Goal: Feedback & Contribution: Contribute content

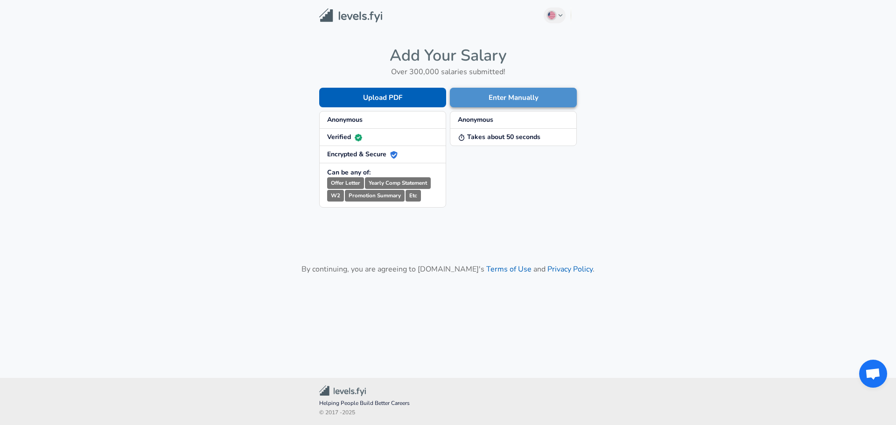
click at [498, 98] on button "Enter Manually" at bounding box center [513, 98] width 127 height 20
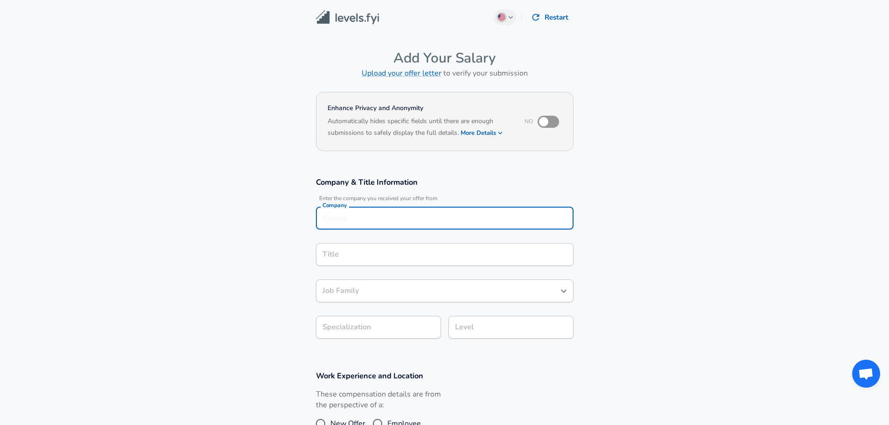
scroll to position [9, 0]
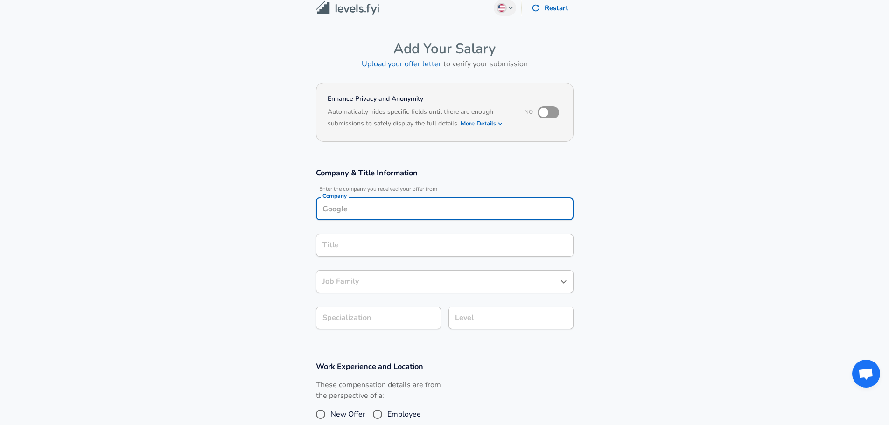
click at [377, 209] on input "Company" at bounding box center [444, 209] width 249 height 14
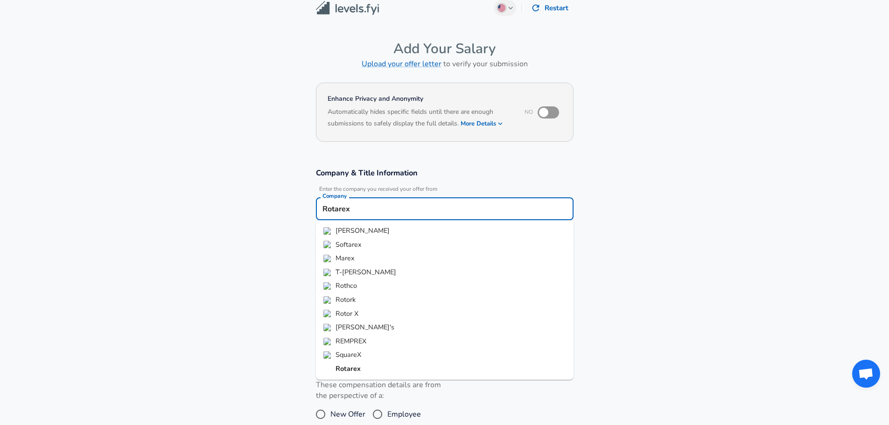
type input "Rotarex"
click at [262, 226] on section "Company & Title Information Enter the company you received your offer from Comp…" at bounding box center [444, 254] width 889 height 194
click at [376, 216] on input "Rotarex" at bounding box center [444, 209] width 249 height 14
click at [264, 231] on section "Company & Title Information Enter the company you received your offer from Comp…" at bounding box center [444, 254] width 889 height 194
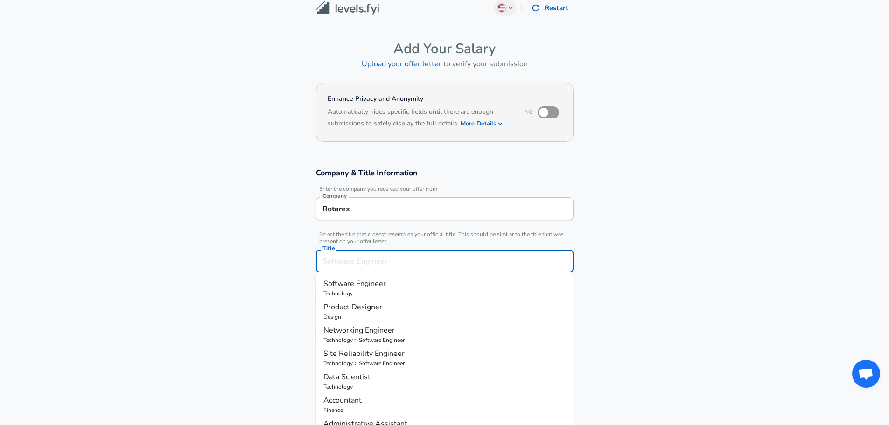
scroll to position [28, 0]
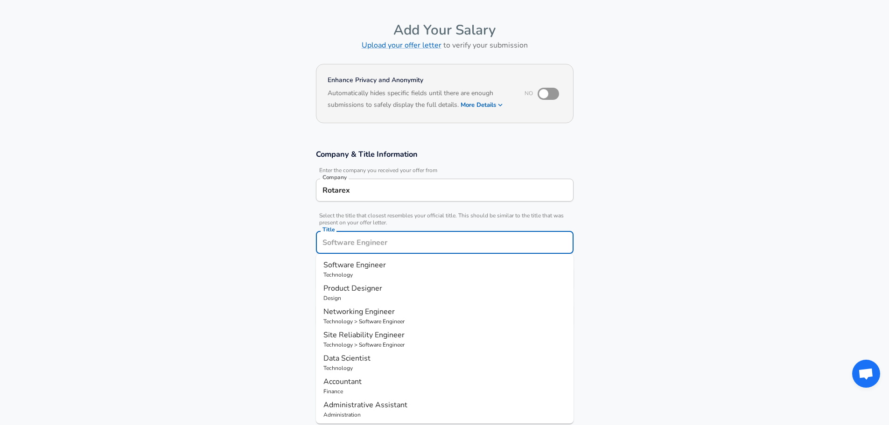
click at [357, 246] on input "Title" at bounding box center [444, 242] width 249 height 14
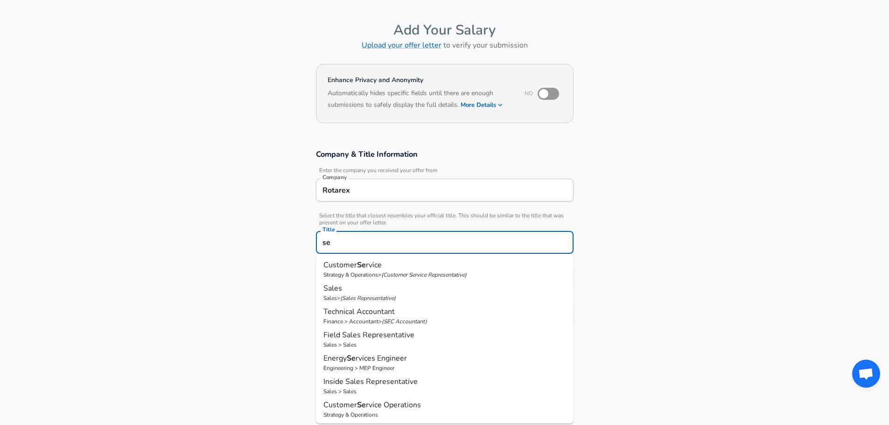
type input "s"
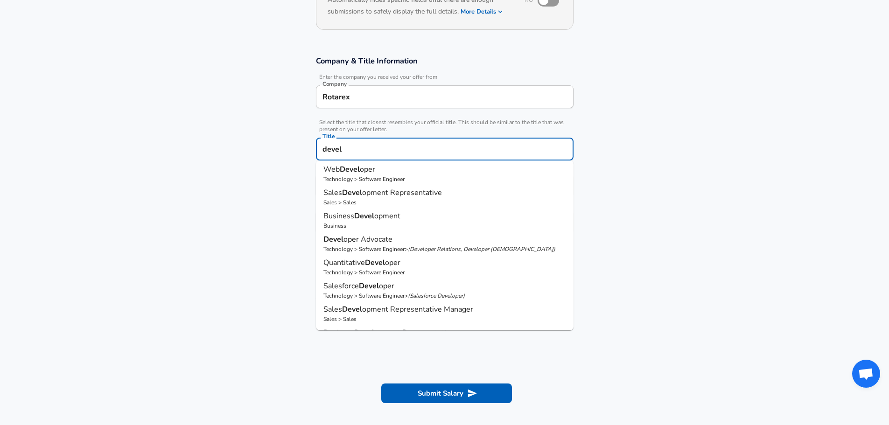
scroll to position [0, 0]
click at [430, 175] on p "Web Devel oper" at bounding box center [444, 171] width 243 height 11
type input "Web Developer"
type input "Web Development (Front-End)"
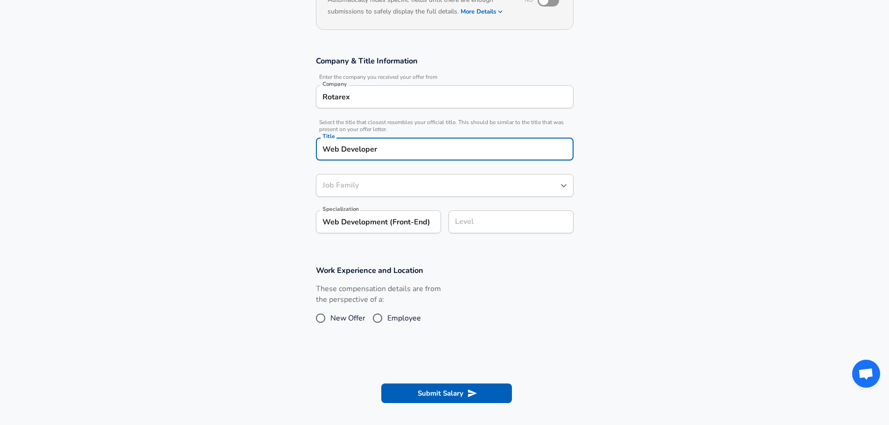
type input "Software Engineer"
type input "Web Developer"
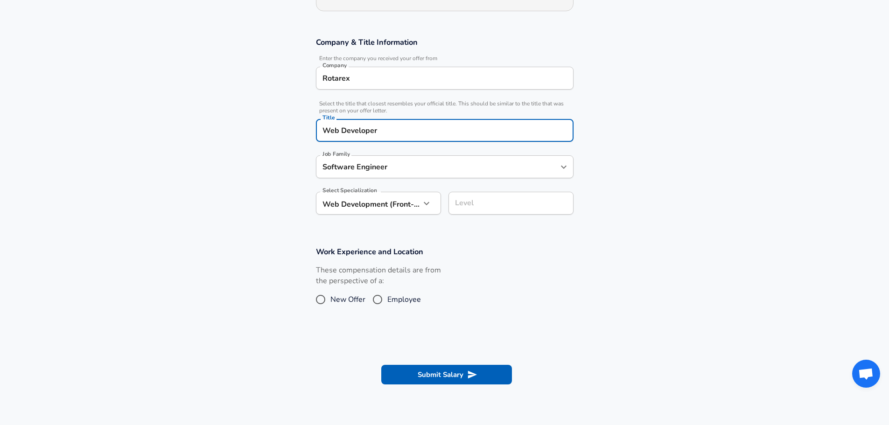
click at [387, 178] on div "Software Engineer Job Family" at bounding box center [445, 166] width 258 height 23
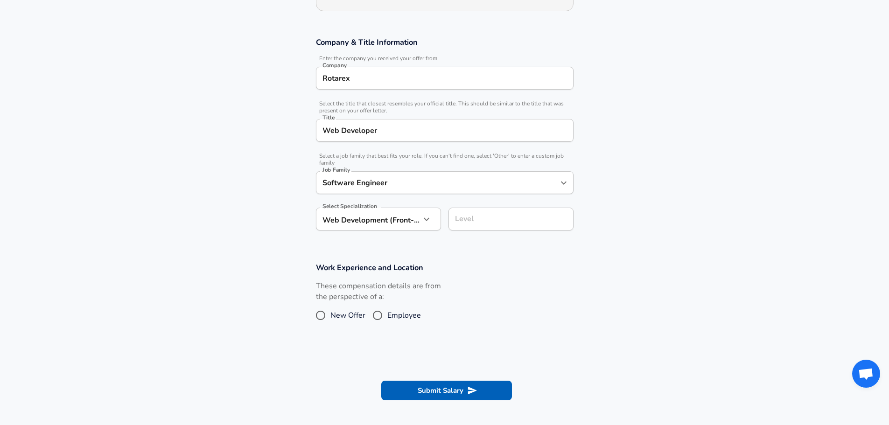
click at [621, 212] on section "Company & Title Information Enter the company you received your offer from Comp…" at bounding box center [444, 138] width 889 height 225
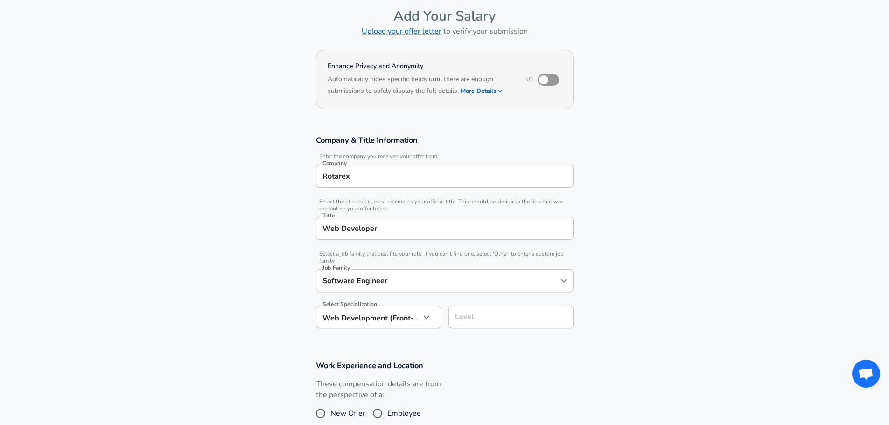
scroll to position [93, 0]
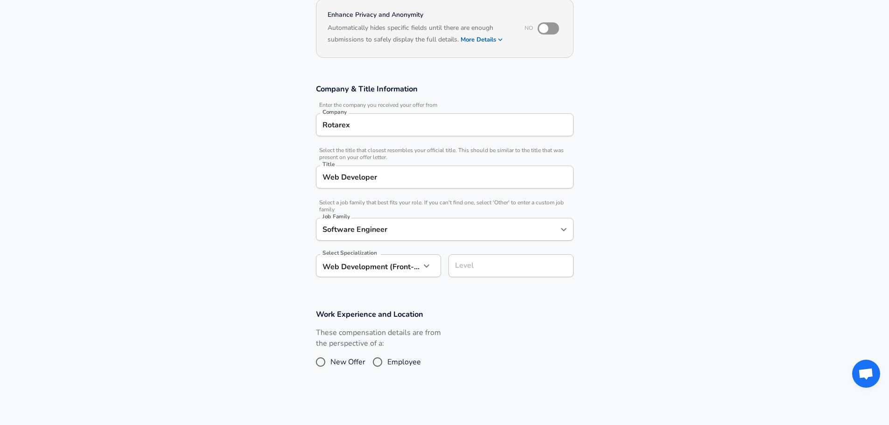
click at [370, 271] on body "We value your privacy We use cookies to enhance your browsing experience, serve…" at bounding box center [444, 119] width 889 height 425
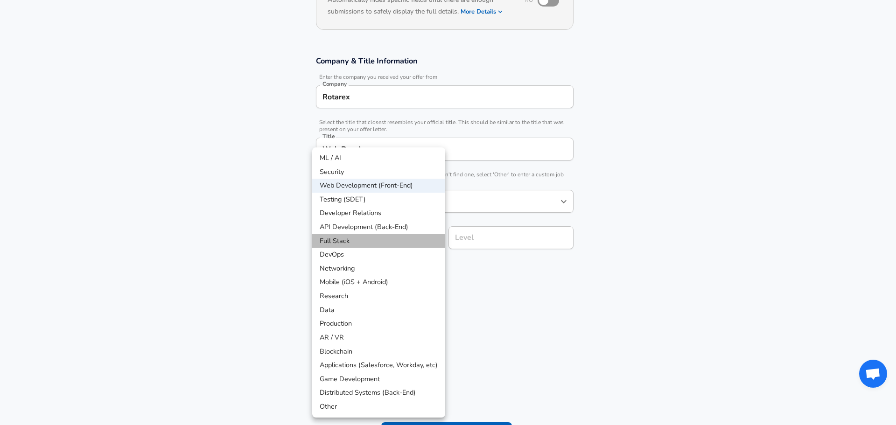
click at [376, 243] on li "Full Stack" at bounding box center [378, 241] width 133 height 14
type input "Full Stack"
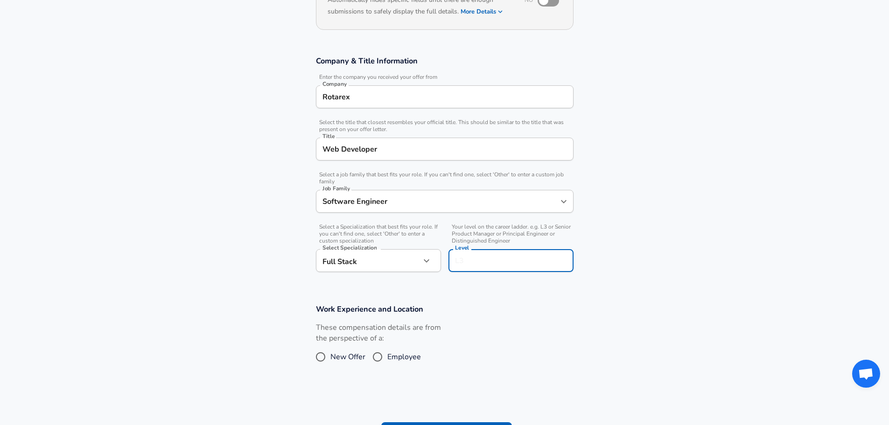
scroll to position [140, 0]
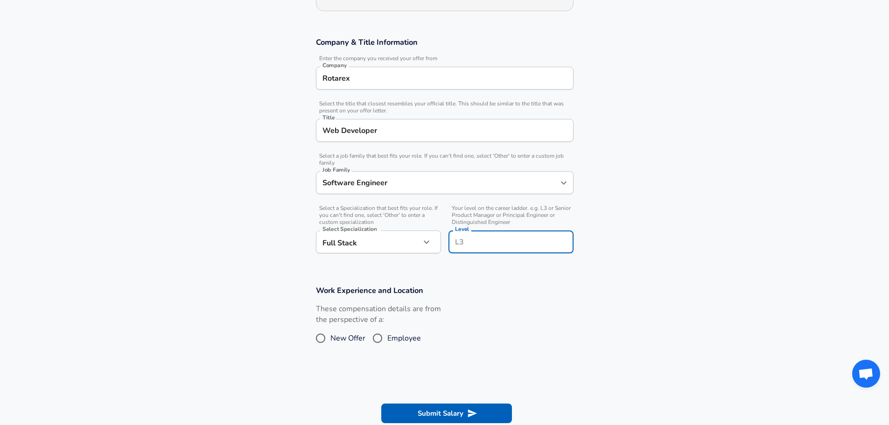
click at [498, 241] on input "Level" at bounding box center [511, 242] width 117 height 14
click at [602, 270] on section "Company & Title Information Enter the company you received your offer from Comp…" at bounding box center [444, 150] width 889 height 248
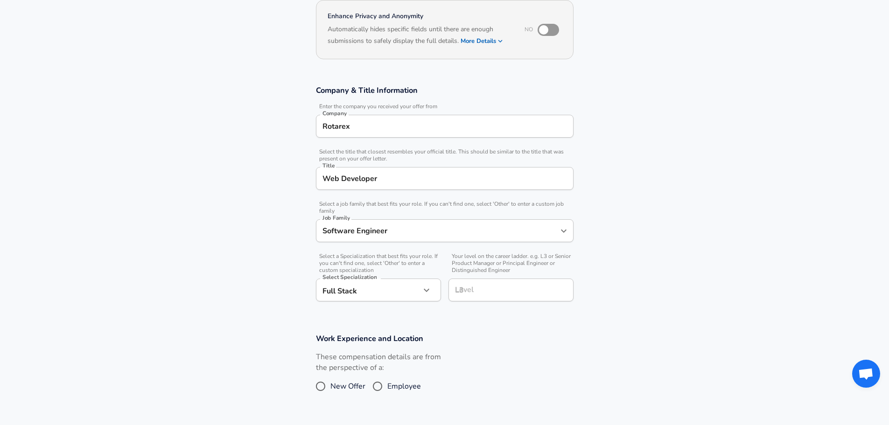
scroll to position [233, 0]
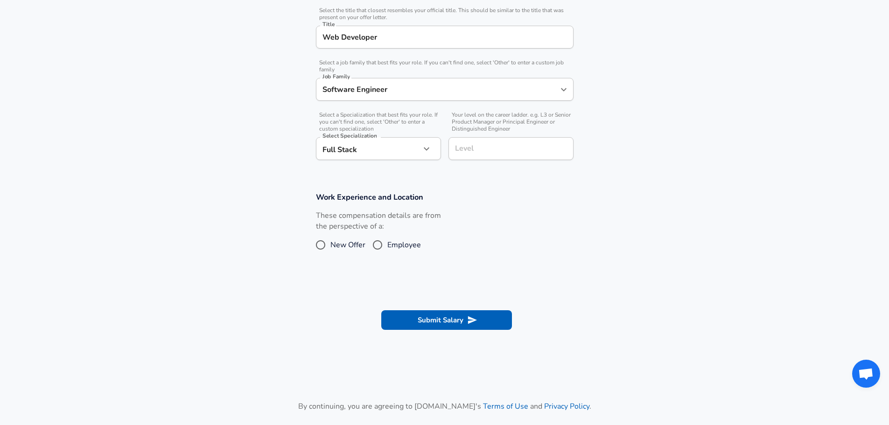
click at [400, 246] on span "Employee" at bounding box center [404, 244] width 34 height 11
click at [387, 246] on input "Employee" at bounding box center [378, 245] width 20 height 15
radio input "true"
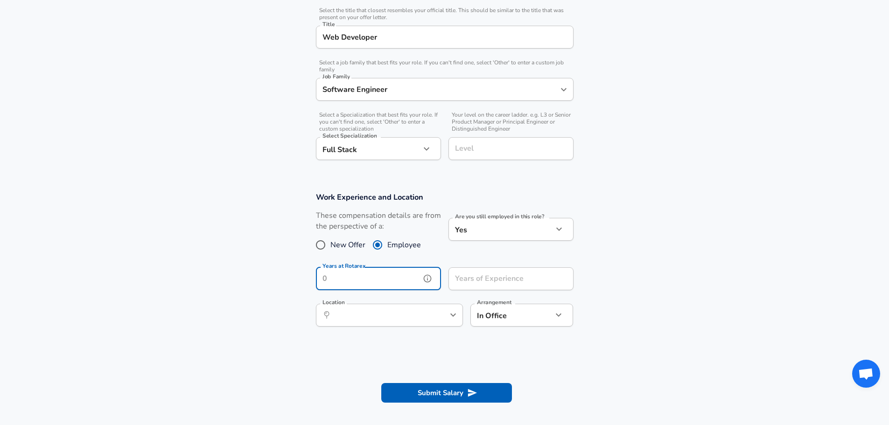
click at [384, 283] on input "Years at Rotarex" at bounding box center [368, 278] width 105 height 23
click at [596, 270] on section "Work Experience and Location These compensation details are from the perspectiv…" at bounding box center [444, 264] width 889 height 166
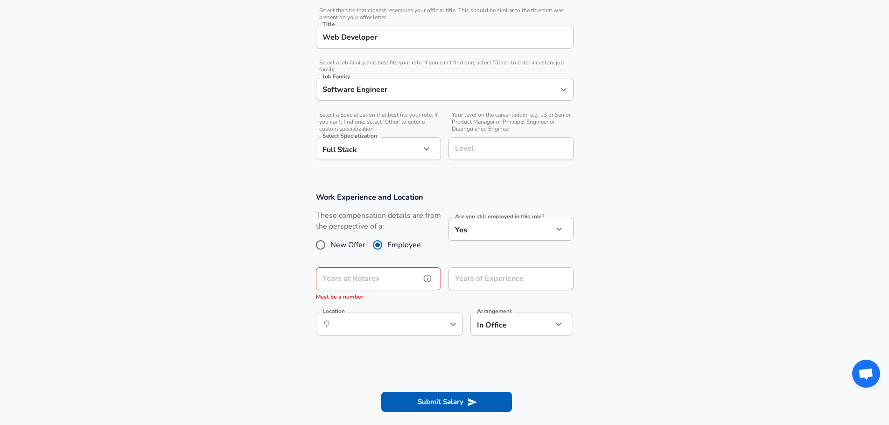
click at [380, 283] on input "Years at Rotarex" at bounding box center [368, 278] width 105 height 23
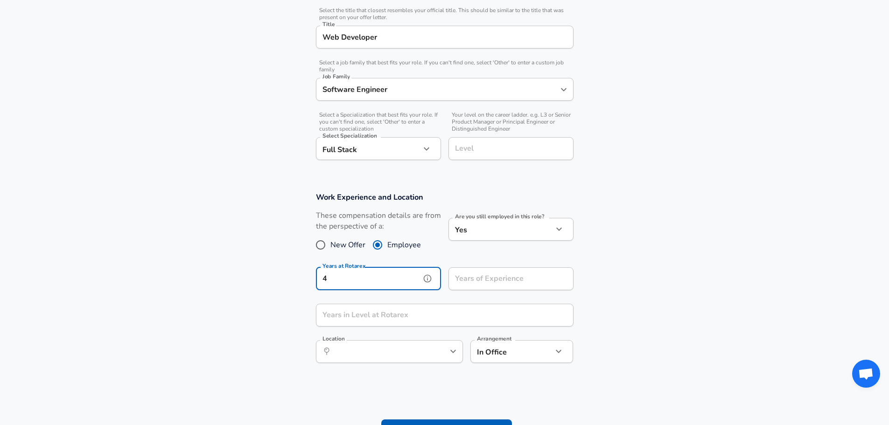
type input "4"
click at [492, 279] on div "Years of Experience Years of Experience" at bounding box center [511, 279] width 125 height 25
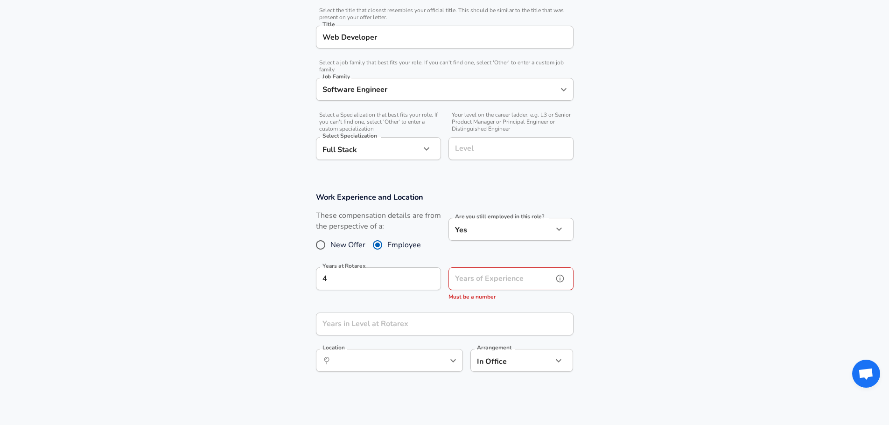
click at [495, 284] on input "Years of Experience" at bounding box center [501, 278] width 105 height 23
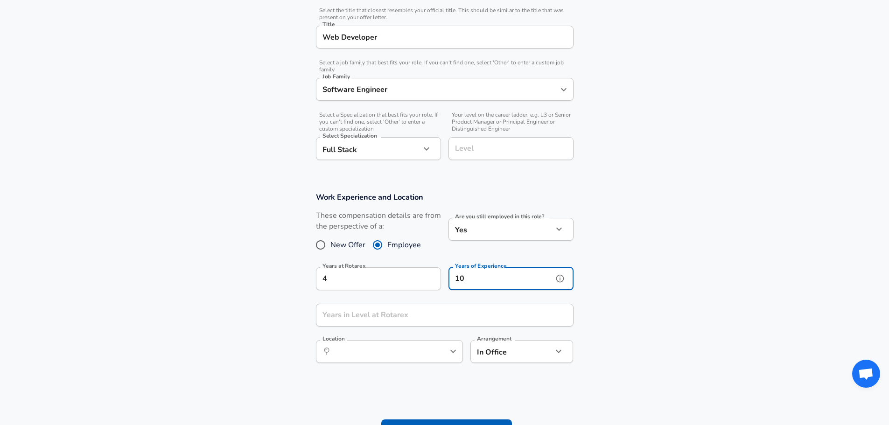
type input "10"
click at [632, 283] on section "Work Experience and Location These compensation details are from the perspectiv…" at bounding box center [444, 282] width 889 height 203
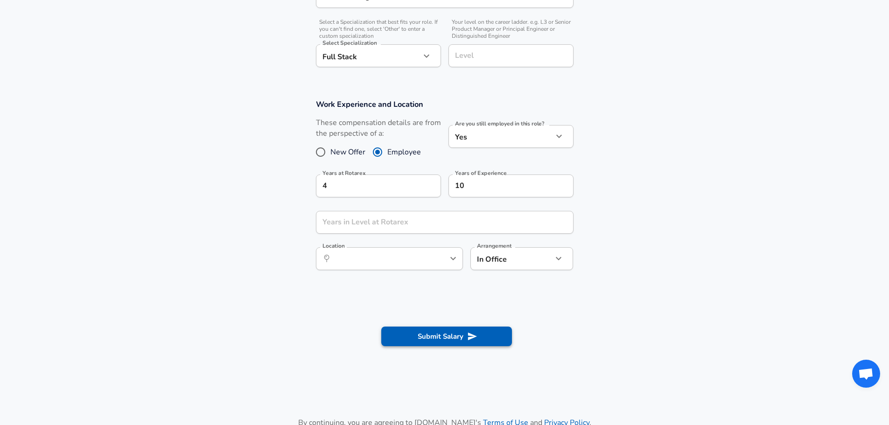
scroll to position [327, 0]
click at [444, 333] on button "Submit Salary" at bounding box center [446, 336] width 131 height 20
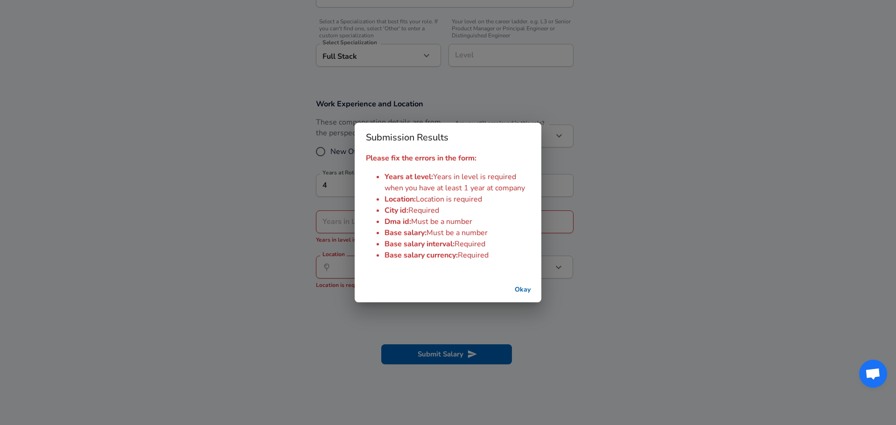
click at [523, 292] on button "Okay" at bounding box center [523, 289] width 30 height 17
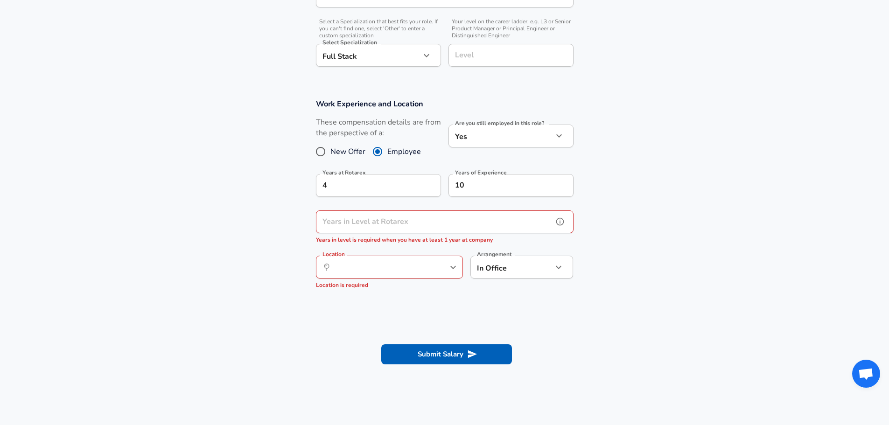
click at [403, 222] on input "Years in Level at Rotarex" at bounding box center [434, 221] width 237 height 23
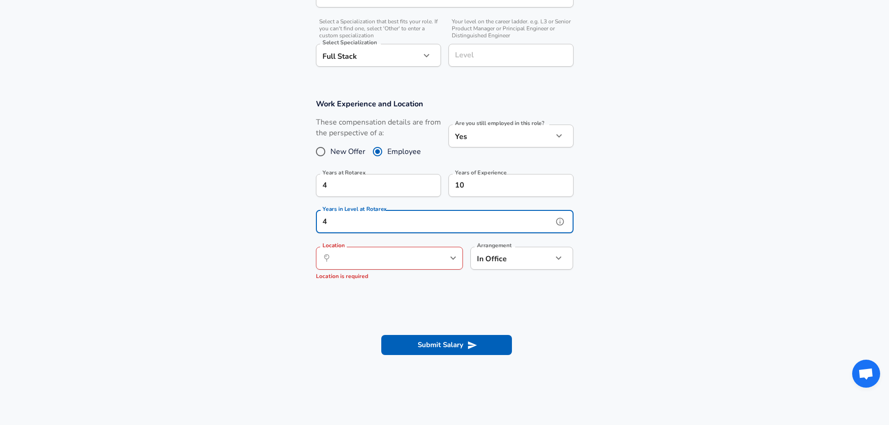
type input "4"
click at [377, 256] on input "Location" at bounding box center [379, 258] width 96 height 14
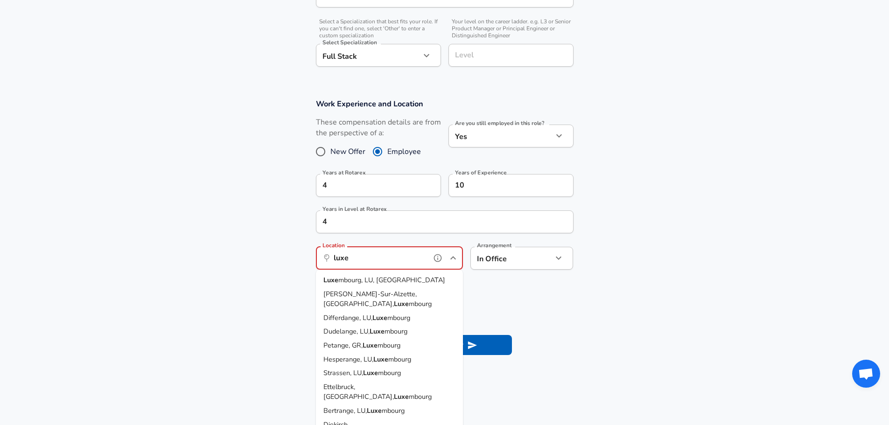
click at [379, 279] on span "mbourg, LU, [GEOGRAPHIC_DATA]" at bounding box center [391, 279] width 107 height 9
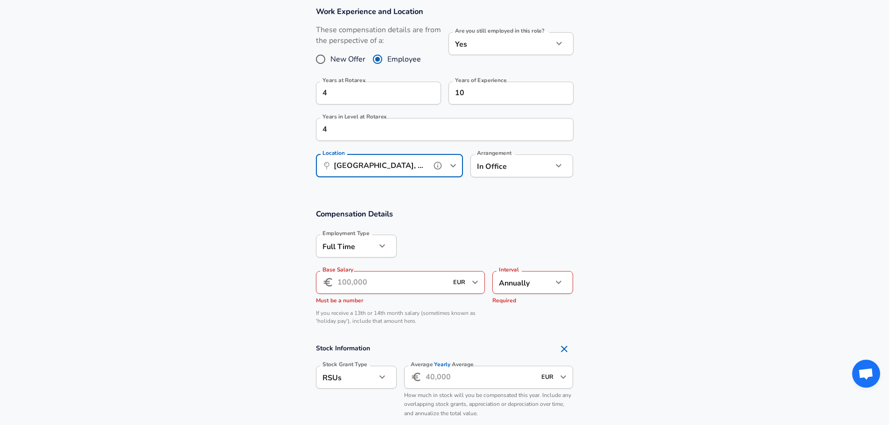
scroll to position [420, 0]
type input "[GEOGRAPHIC_DATA], [GEOGRAPHIC_DATA], [GEOGRAPHIC_DATA]"
click at [371, 287] on input "Base Salary" at bounding box center [392, 281] width 111 height 23
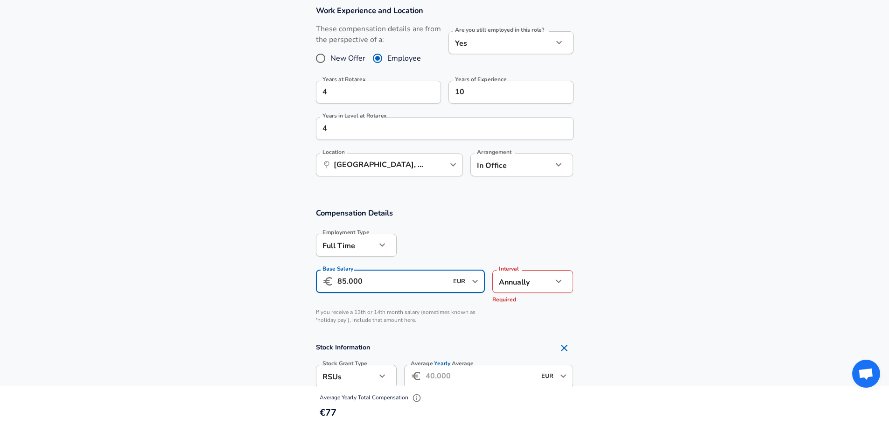
type input "85.000"
click at [689, 237] on section "Compensation Details Employment Type [DEMOGRAPHIC_DATA] full_time Employment Ty…" at bounding box center [444, 269] width 889 height 122
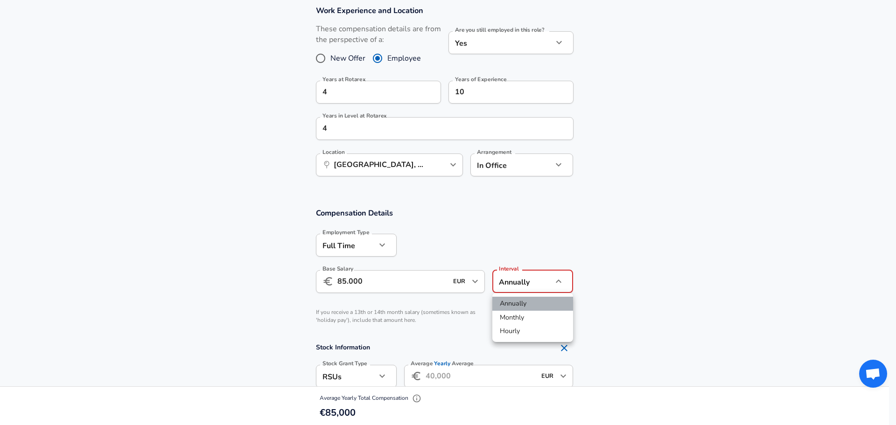
click at [526, 301] on li "Annually" at bounding box center [532, 304] width 81 height 14
click at [650, 260] on section "Compensation Details Employment Type [DEMOGRAPHIC_DATA] full_time Employment Ty…" at bounding box center [444, 269] width 889 height 122
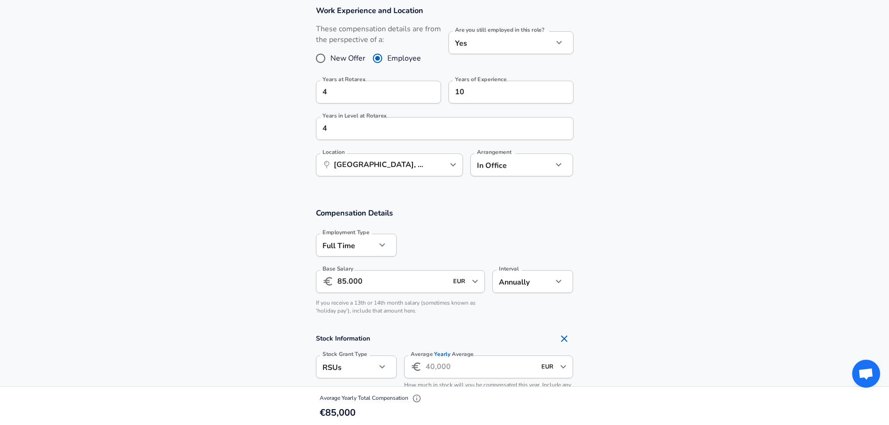
scroll to position [513, 0]
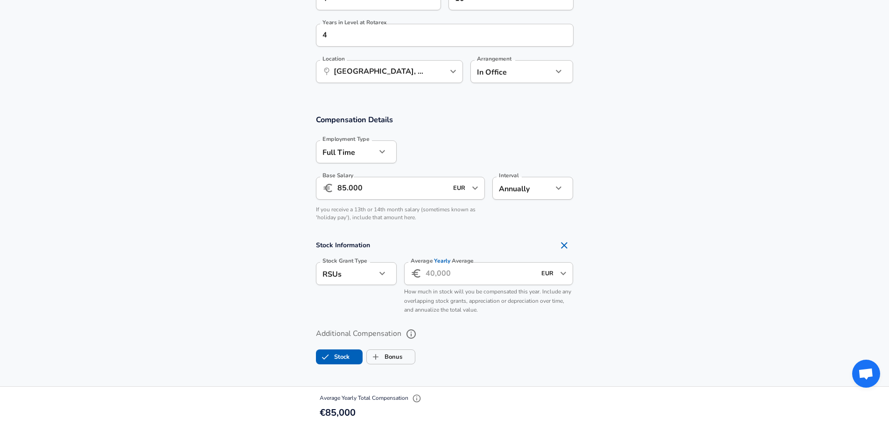
click at [455, 279] on input "Average Yearly Average" at bounding box center [481, 273] width 111 height 23
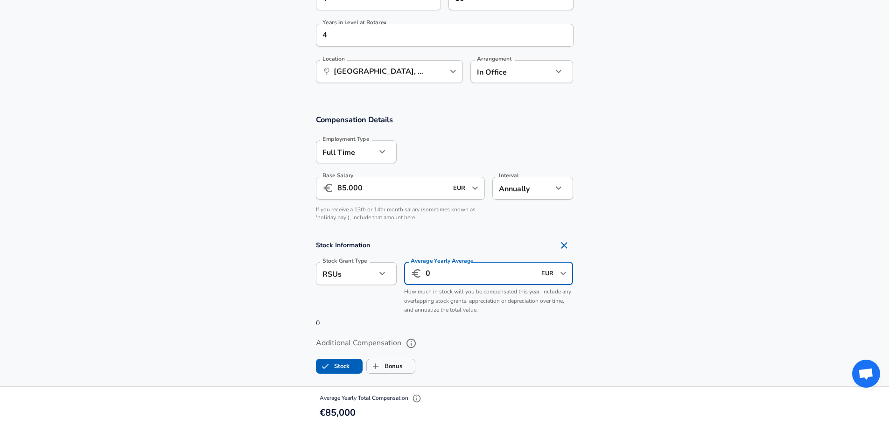
type input "0"
click at [681, 297] on section "Stock Information Stock Grant Type RSUs stock Stock Grant Type Average Yearly A…" at bounding box center [444, 282] width 889 height 92
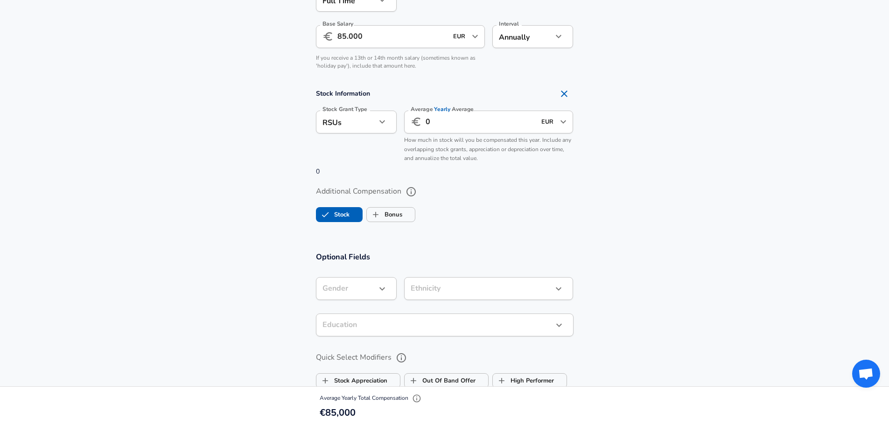
scroll to position [700, 0]
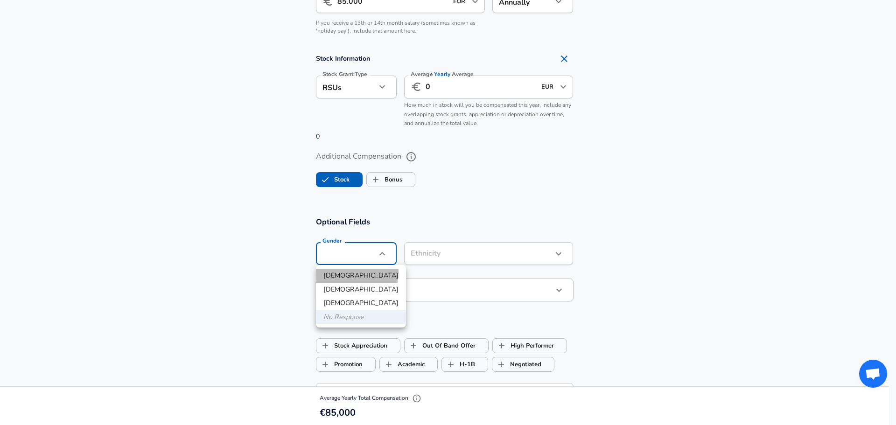
click at [345, 272] on li "[DEMOGRAPHIC_DATA]" at bounding box center [361, 276] width 90 height 14
type input "[DEMOGRAPHIC_DATA]"
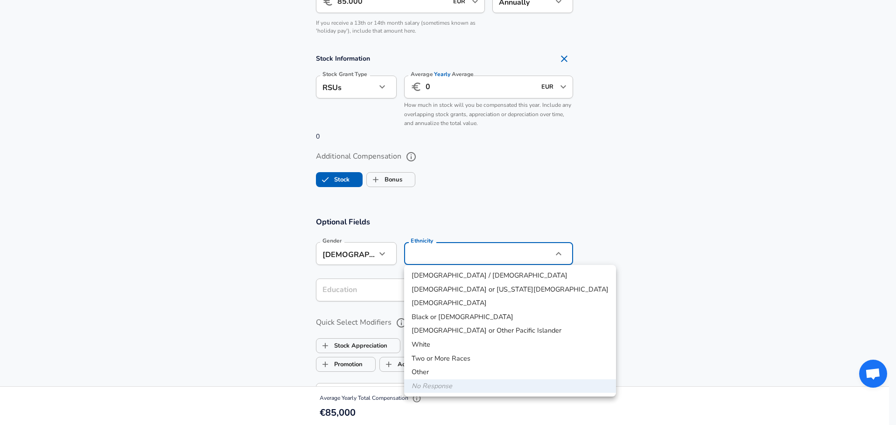
click at [430, 343] on li "White" at bounding box center [510, 345] width 212 height 14
type input "White"
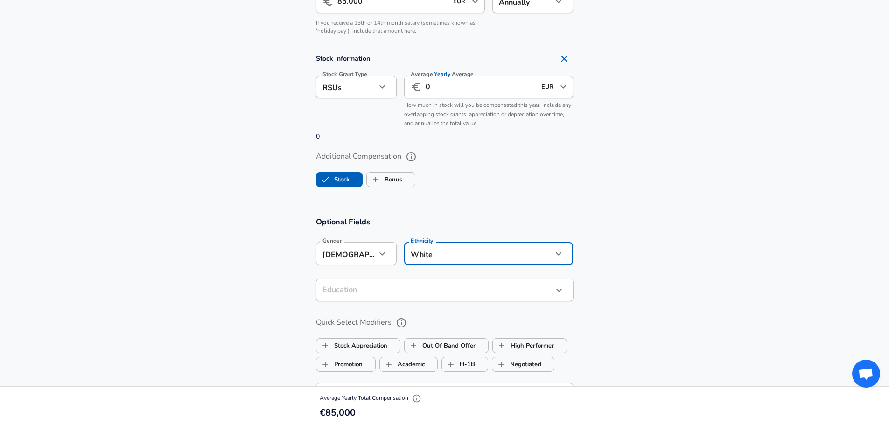
click at [648, 260] on section "Optional Fields Gender [DEMOGRAPHIC_DATA] [DEMOGRAPHIC_DATA] Gender Ethnicity W…" at bounding box center [444, 360] width 889 height 308
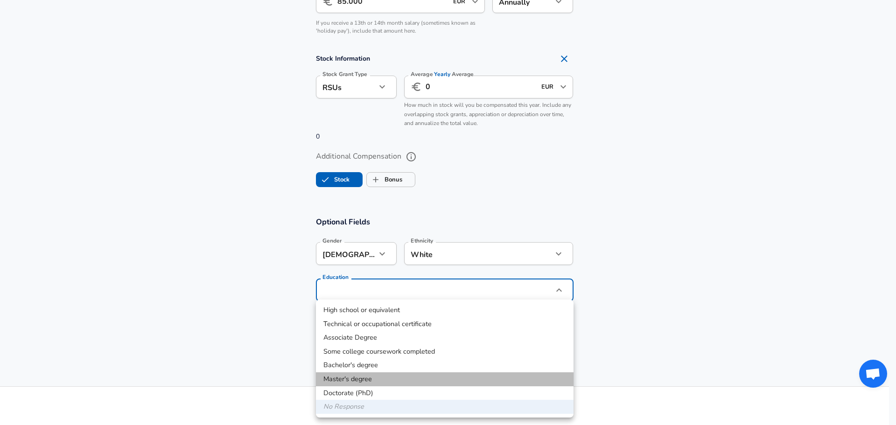
click at [367, 378] on li "Master's degree" at bounding box center [445, 379] width 258 height 14
type input "Masters degree"
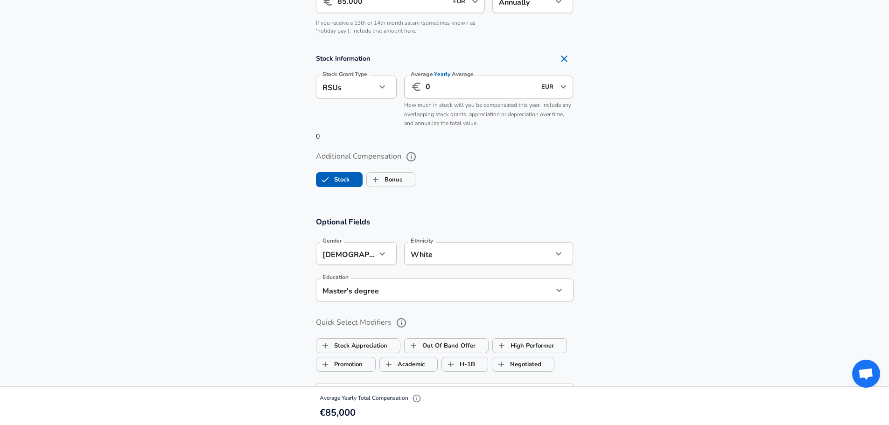
click at [603, 323] on section "Optional Fields Gender [DEMOGRAPHIC_DATA] [DEMOGRAPHIC_DATA] Gender Ethnicity W…" at bounding box center [444, 360] width 889 height 308
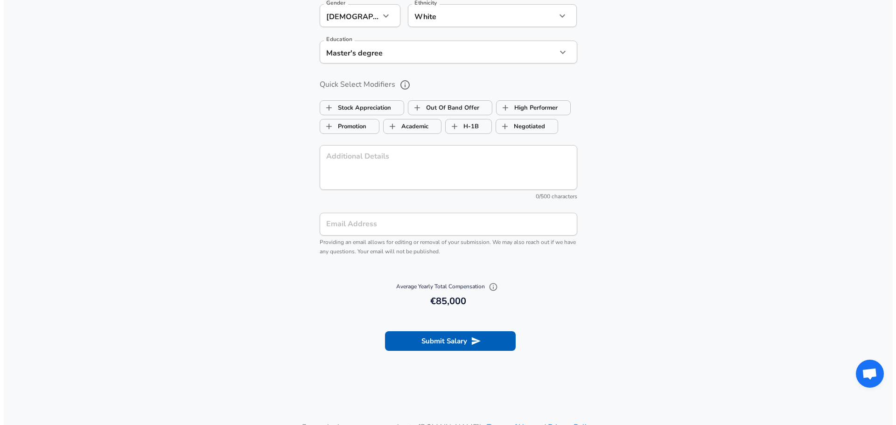
scroll to position [933, 0]
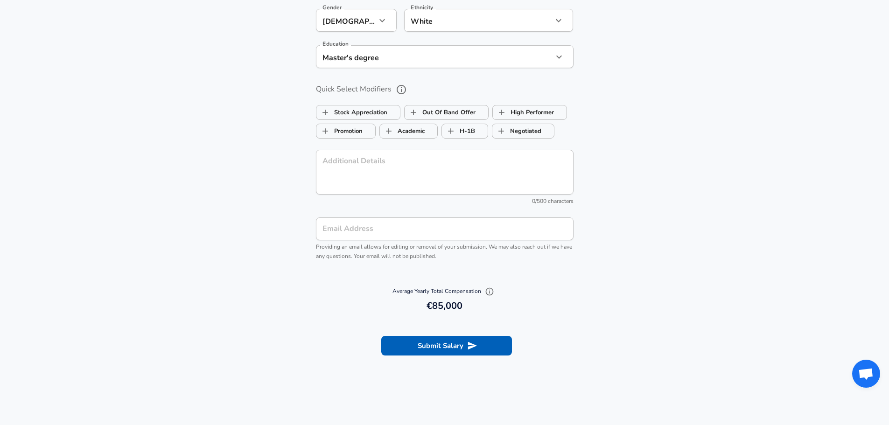
click at [382, 232] on input "Email Address" at bounding box center [445, 228] width 258 height 23
click at [337, 267] on section "Optional Fields Gender [DEMOGRAPHIC_DATA] [DEMOGRAPHIC_DATA] Gender Ethnicity W…" at bounding box center [444, 126] width 889 height 308
click at [466, 239] on input "Email Address" at bounding box center [445, 228] width 258 height 23
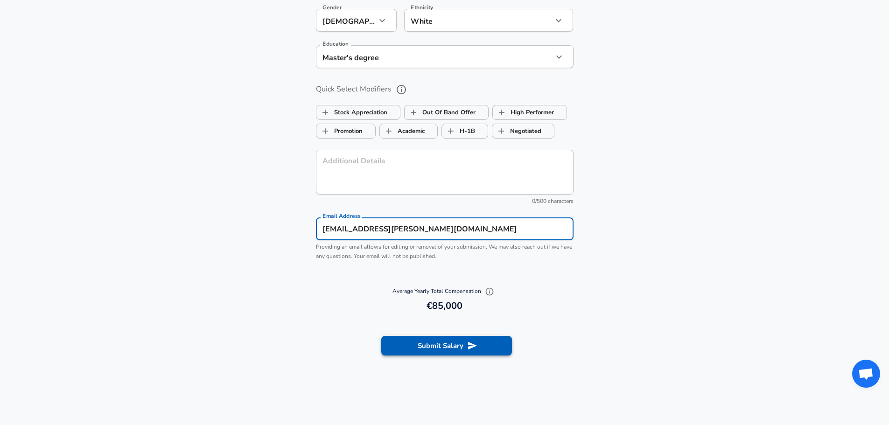
type input "[EMAIL_ADDRESS][PERSON_NAME][DOMAIN_NAME]"
click at [433, 344] on button "Submit Salary" at bounding box center [446, 346] width 131 height 20
